Goal: Task Accomplishment & Management: Use online tool/utility

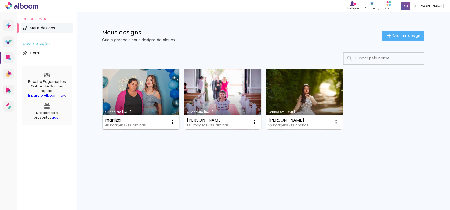
click at [125, 89] on link "Criado em [DATE]" at bounding box center [141, 99] width 77 height 61
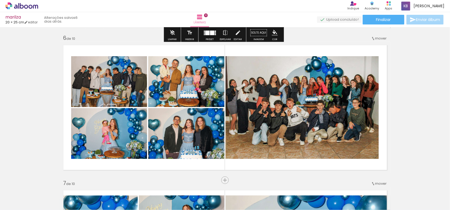
scroll to position [737, 0]
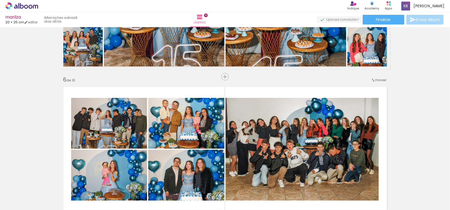
scroll to position [683, 0]
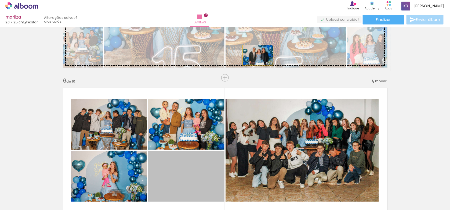
drag, startPoint x: 192, startPoint y: 167, endPoint x: 259, endPoint y: 54, distance: 131.0
click at [259, 54] on div "Inserir lâmina 1 de 10 Inserir lâmina 2 de 10 Inserir lâmina 3 de 10 Inserir lâ…" at bounding box center [225, 143] width 450 height 1595
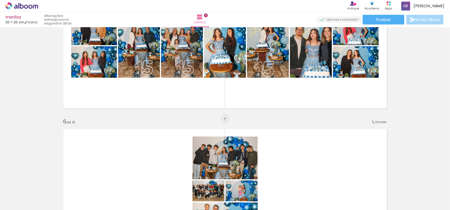
scroll to position [657, 0]
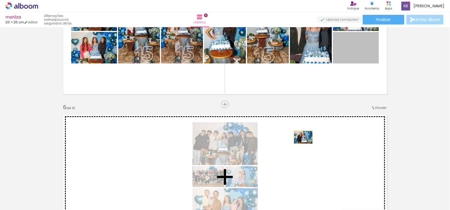
drag, startPoint x: 343, startPoint y: 73, endPoint x: 323, endPoint y: 148, distance: 77.8
click at [295, 147] on div "Inserir lâmina 1 de 10 Inserir lâmina 2 de 10 Inserir lâmina 3 de 10 Inserir lâ…" at bounding box center [225, 169] width 450 height 1595
